Goal: Transaction & Acquisition: Purchase product/service

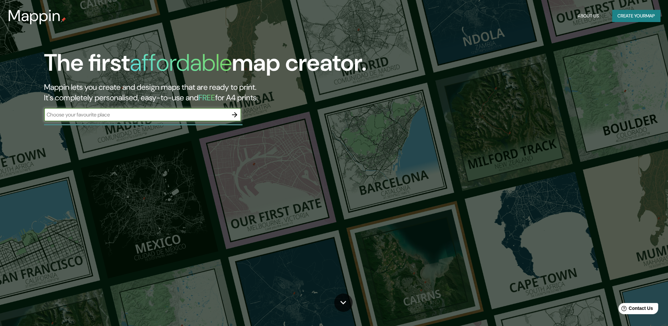
click at [143, 113] on input "text" at bounding box center [136, 115] width 184 height 8
type input "[STREET_ADDRESS][PERSON_NAME]"
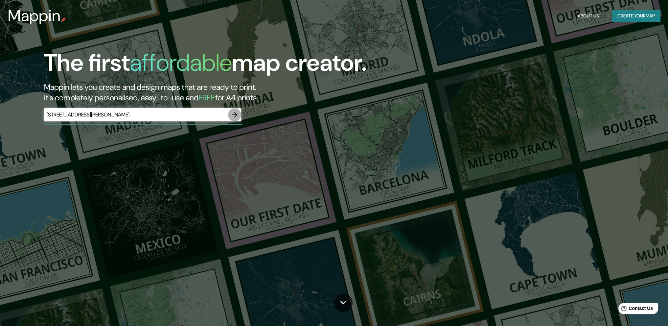
click at [234, 114] on icon "button" at bounding box center [235, 115] width 8 height 8
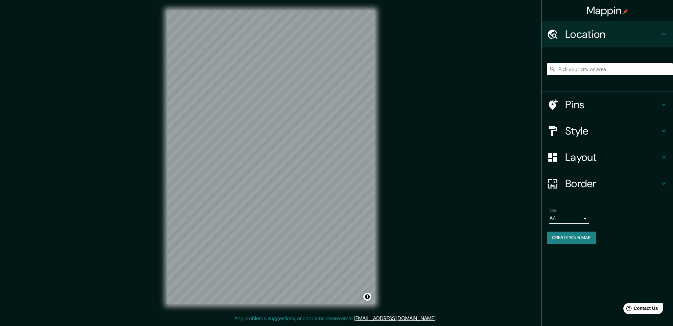
click at [565, 68] on input "Pick your city or area" at bounding box center [610, 69] width 126 height 12
click at [561, 68] on input "[GEOGRAPHIC_DATA], [GEOGRAPHIC_DATA]" at bounding box center [610, 69] width 126 height 12
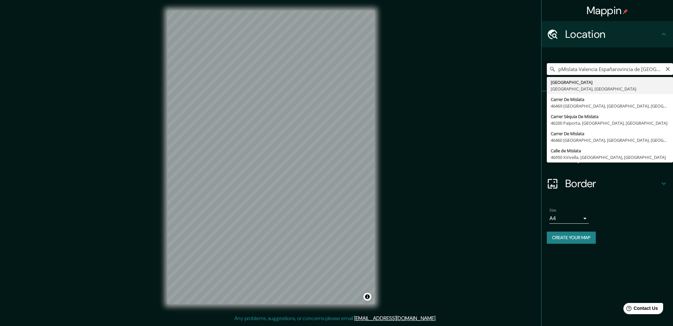
type input "[GEOGRAPHIC_DATA], [GEOGRAPHIC_DATA], [GEOGRAPHIC_DATA]"
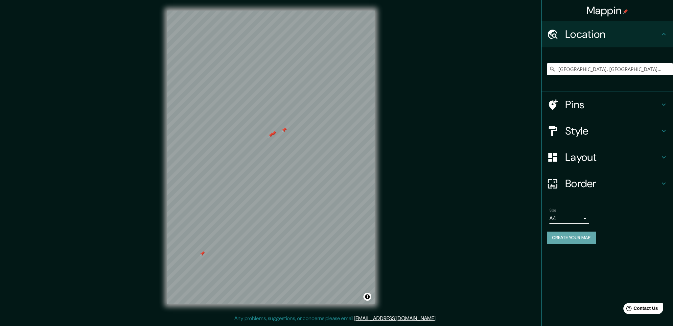
click at [573, 236] on button "Create your map" at bounding box center [571, 237] width 49 height 12
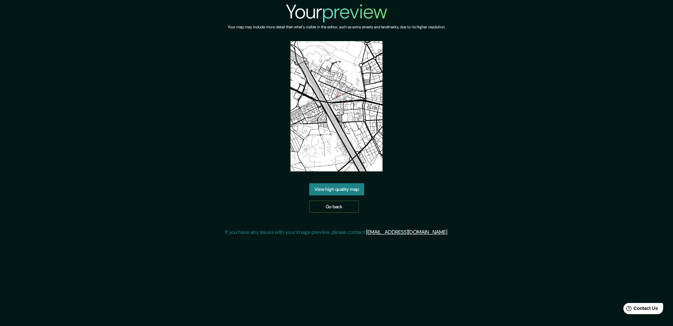
click at [333, 206] on link "Go back" at bounding box center [334, 207] width 50 height 12
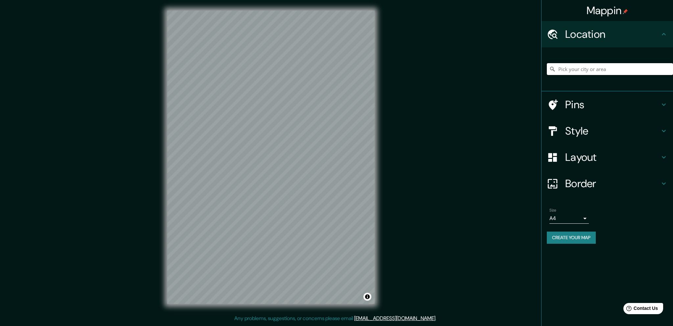
click at [571, 67] on input "Pick your city or area" at bounding box center [610, 69] width 126 height 12
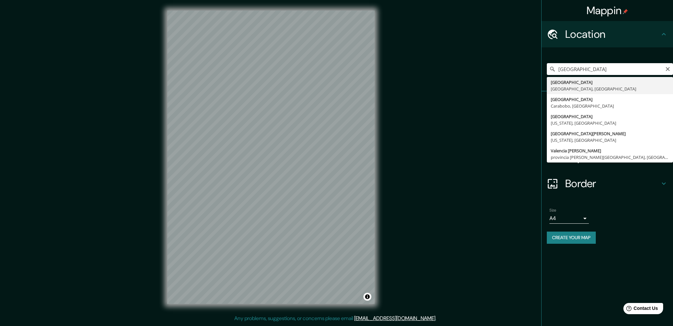
type input "[GEOGRAPHIC_DATA], [GEOGRAPHIC_DATA], [GEOGRAPHIC_DATA]"
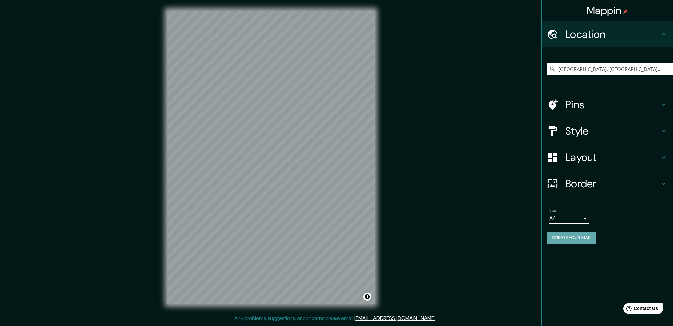
click at [574, 236] on button "Create your map" at bounding box center [571, 237] width 49 height 12
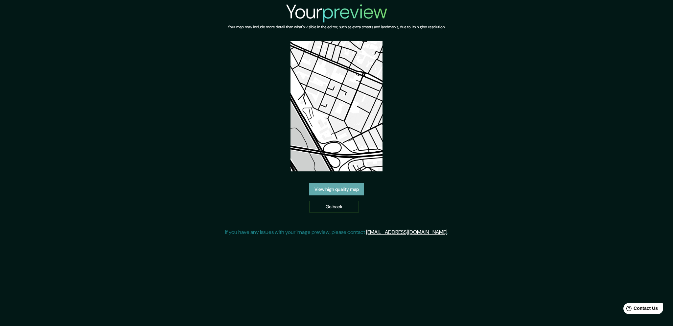
click at [339, 188] on link "View high quality map" at bounding box center [336, 189] width 55 height 12
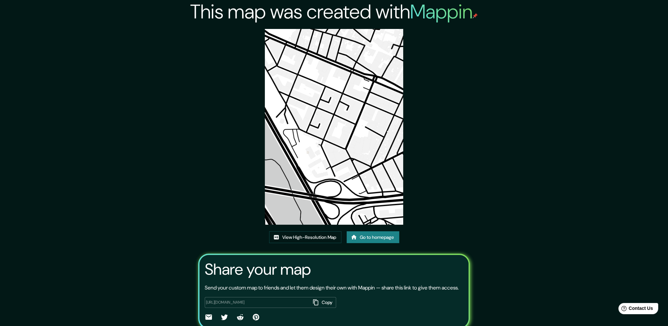
click at [332, 122] on img at bounding box center [334, 127] width 138 height 196
